Goal: Task Accomplishment & Management: Manage account settings

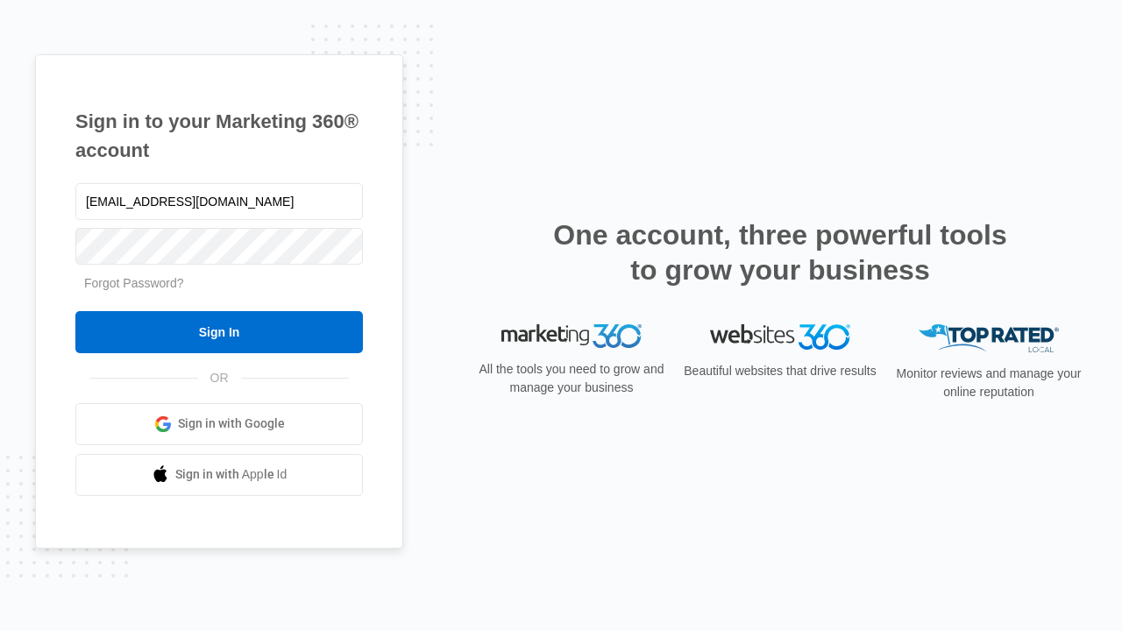
type input "[EMAIL_ADDRESS][DOMAIN_NAME]"
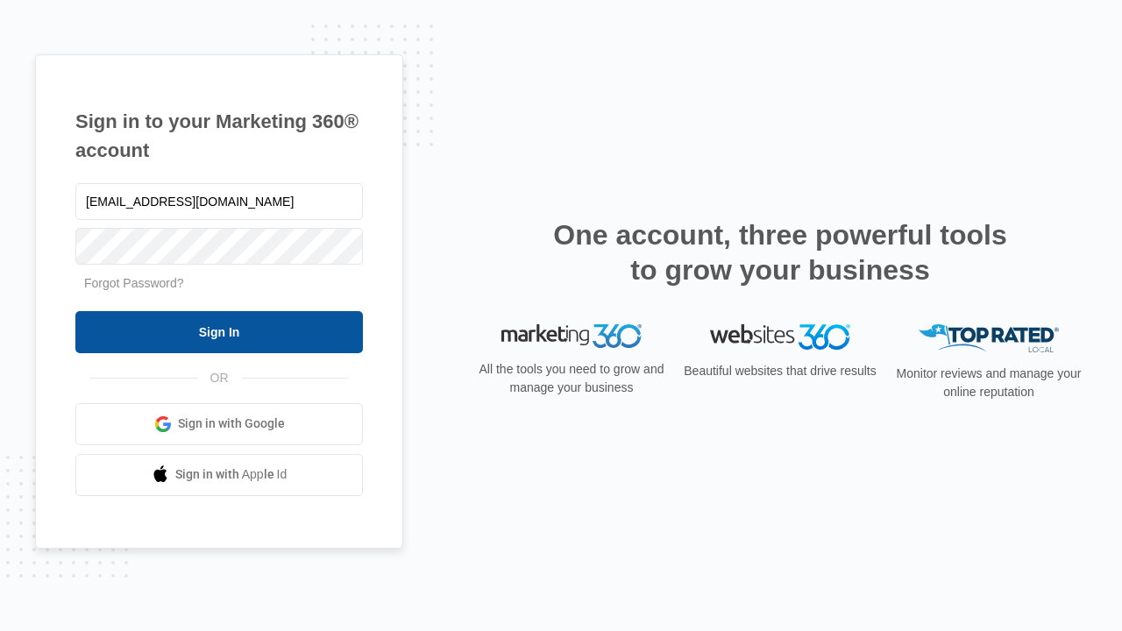
click at [219, 331] on input "Sign In" at bounding box center [219, 332] width 288 height 42
